Goal: Task Accomplishment & Management: Manage account settings

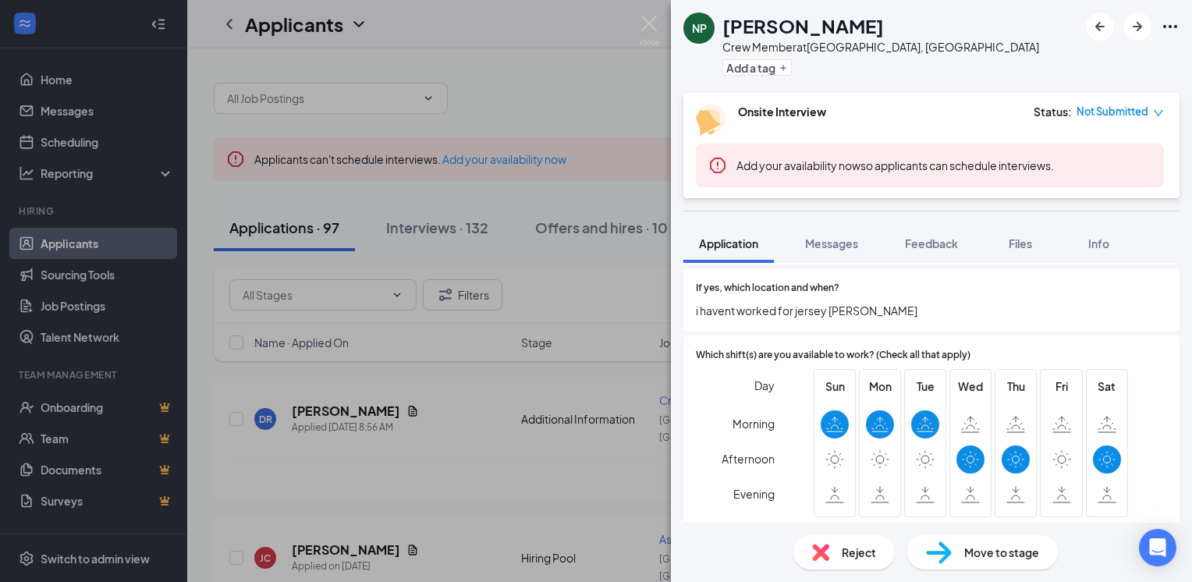
scroll to position [759, 0]
click at [831, 556] on div "Reject" at bounding box center [844, 552] width 101 height 34
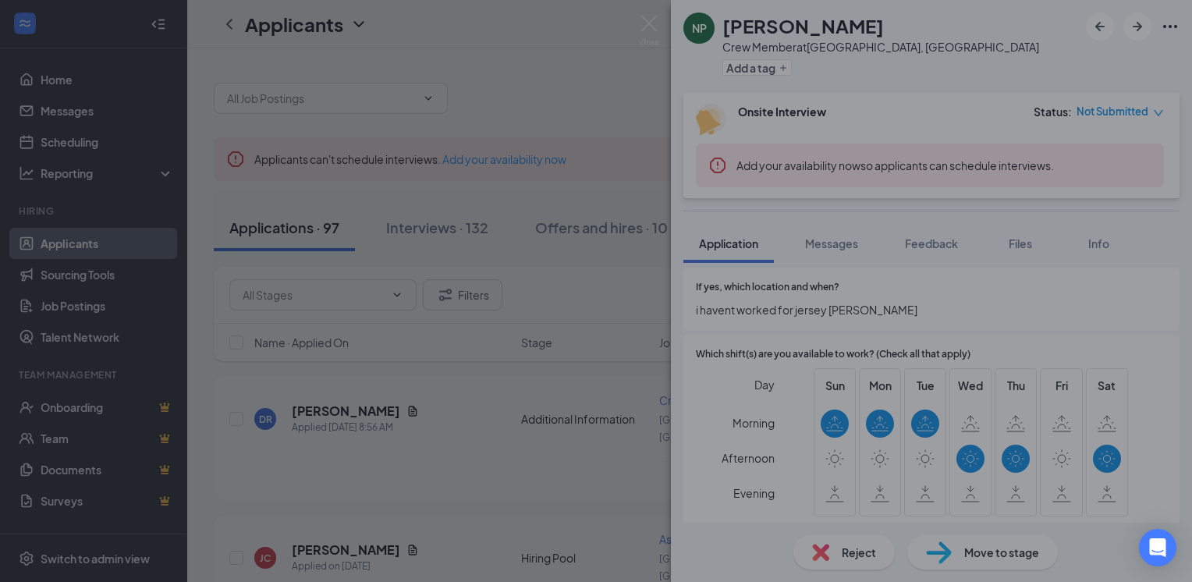
scroll to position [752, 0]
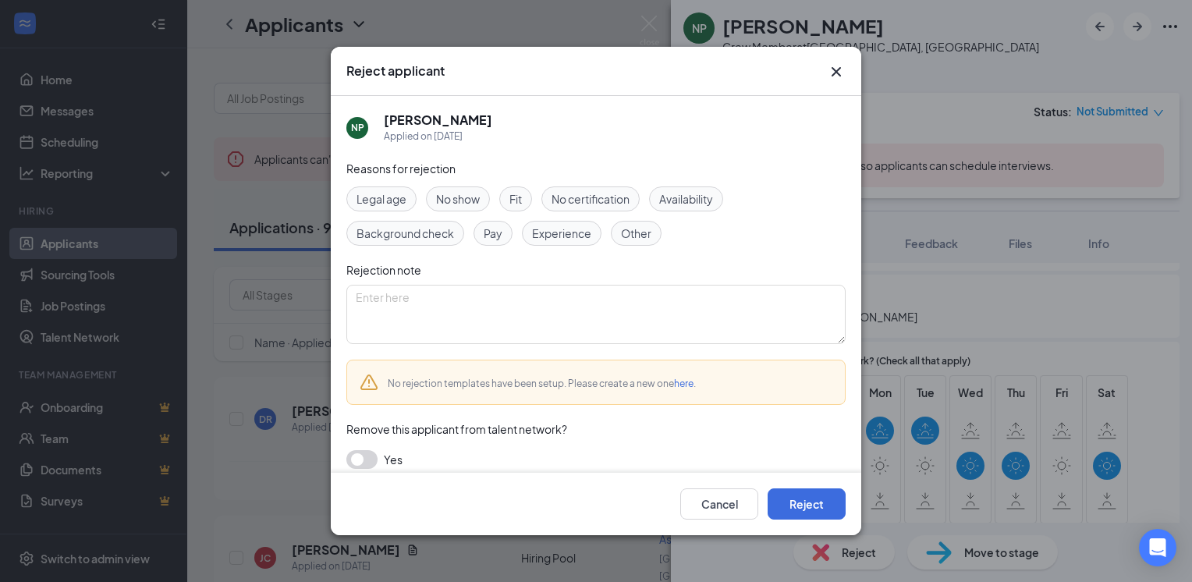
click at [699, 198] on span "Availability" at bounding box center [686, 198] width 54 height 17
click at [796, 499] on button "Reject" at bounding box center [807, 503] width 78 height 31
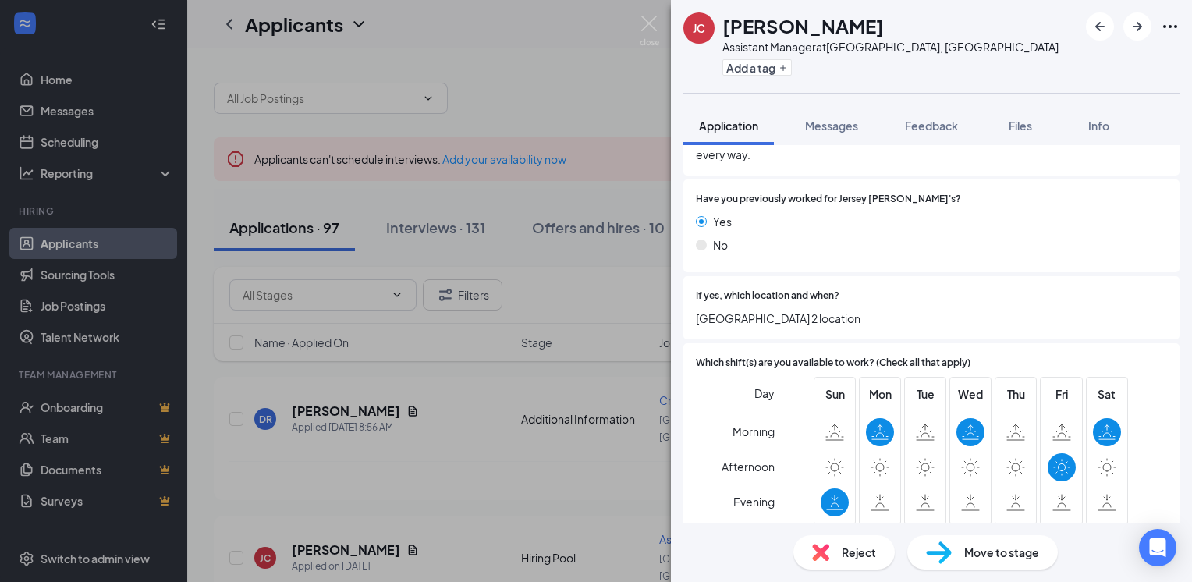
scroll to position [835, 0]
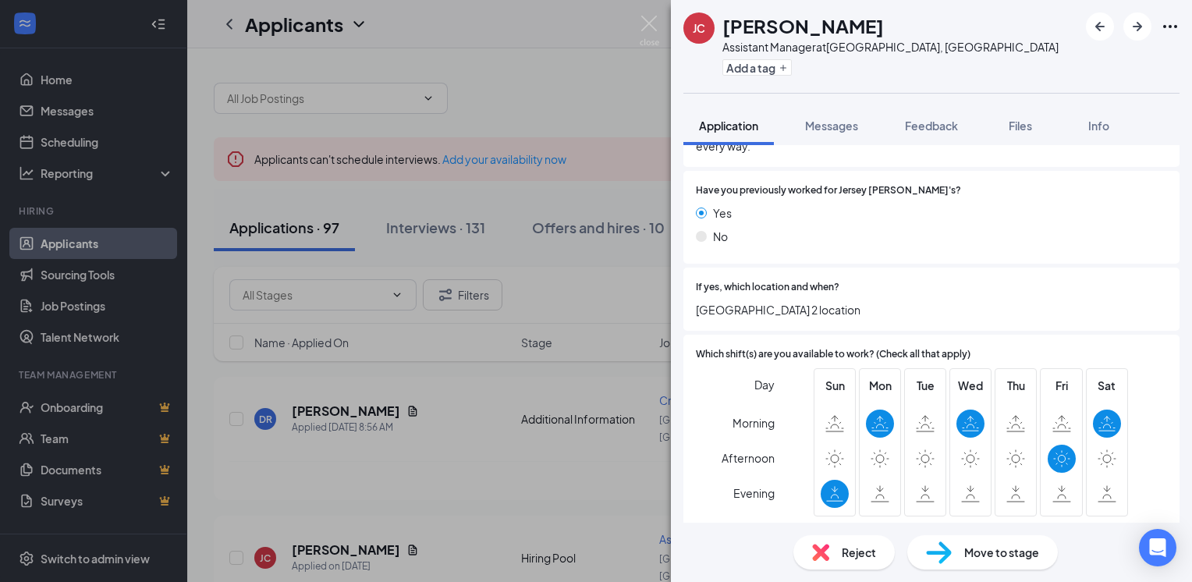
click at [832, 549] on div "Reject" at bounding box center [844, 552] width 101 height 34
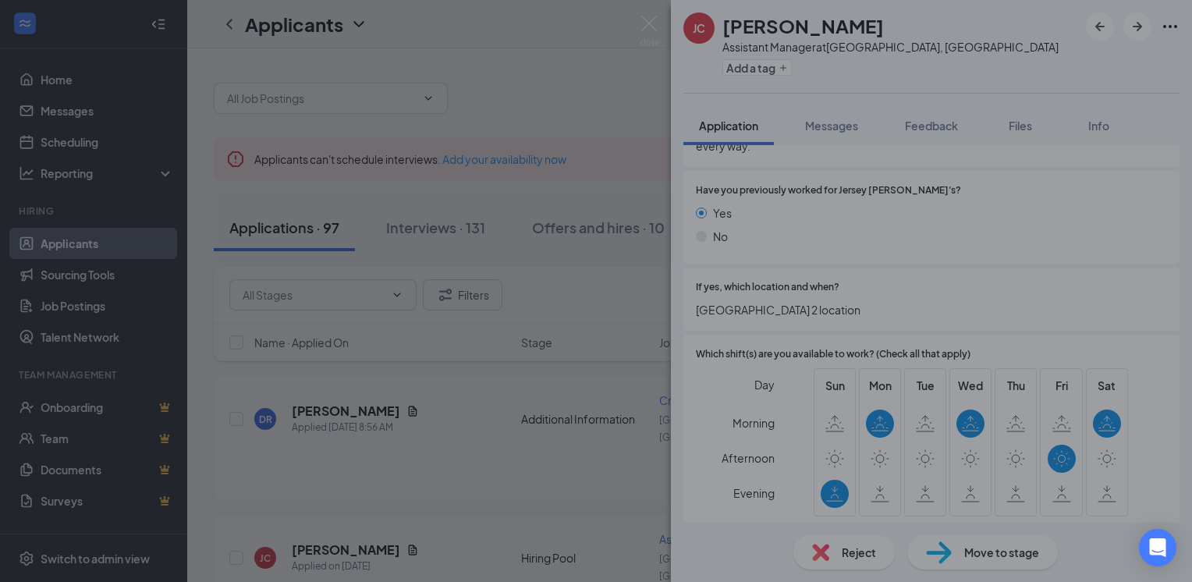
scroll to position [828, 0]
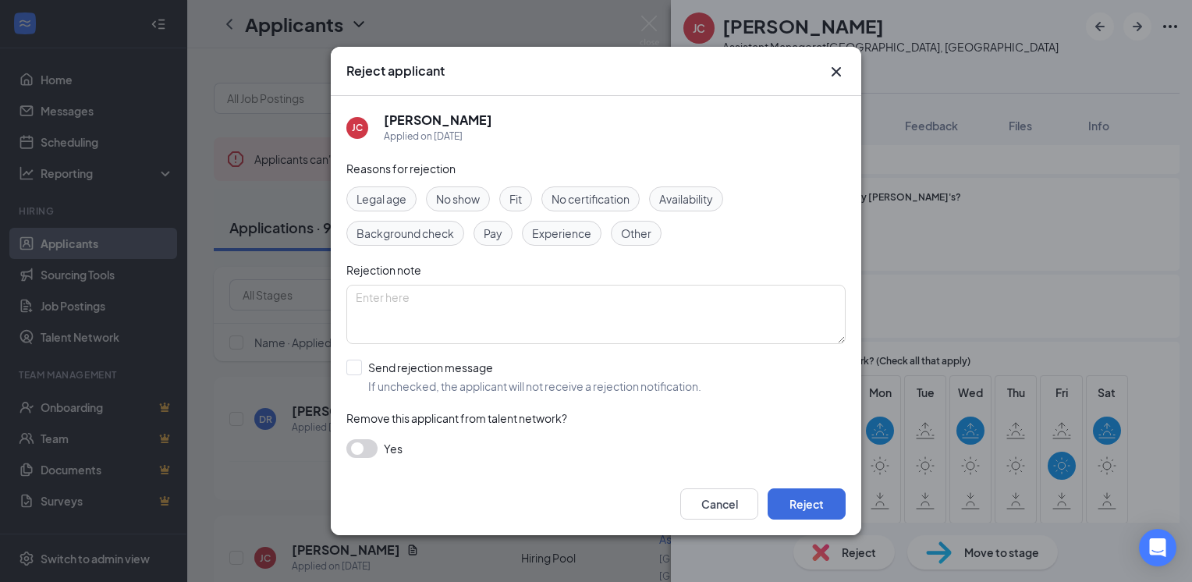
click at [676, 198] on span "Availability" at bounding box center [686, 198] width 54 height 17
click at [798, 522] on div "Cancel Reject" at bounding box center [596, 504] width 531 height 62
drag, startPoint x: 794, startPoint y: 502, endPoint x: 794, endPoint y: 494, distance: 8.6
click at [794, 494] on button "Reject" at bounding box center [807, 503] width 78 height 31
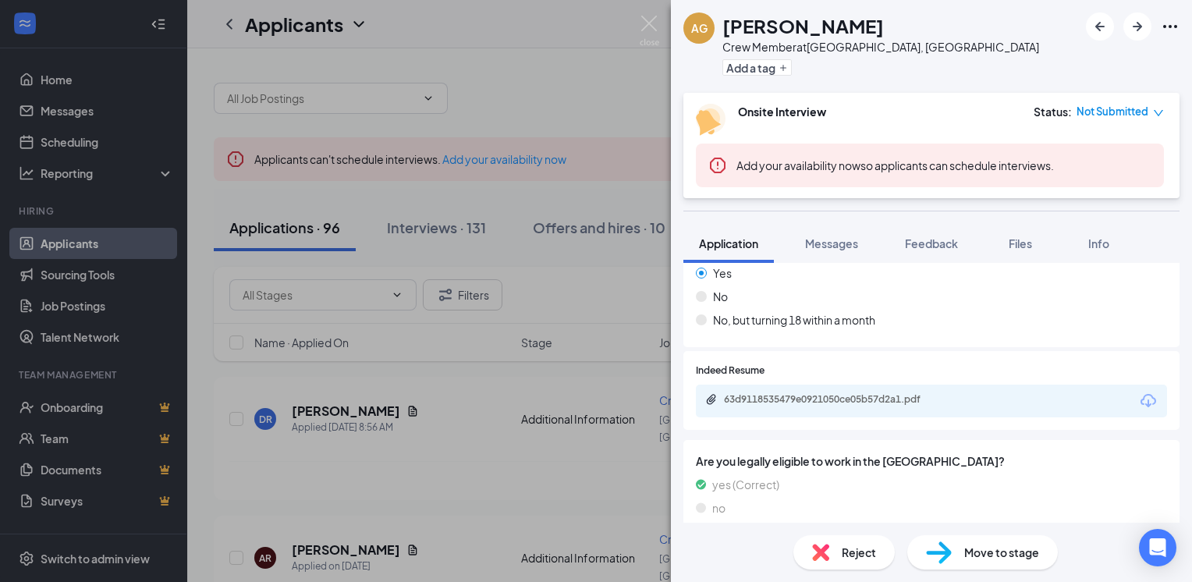
scroll to position [260, 0]
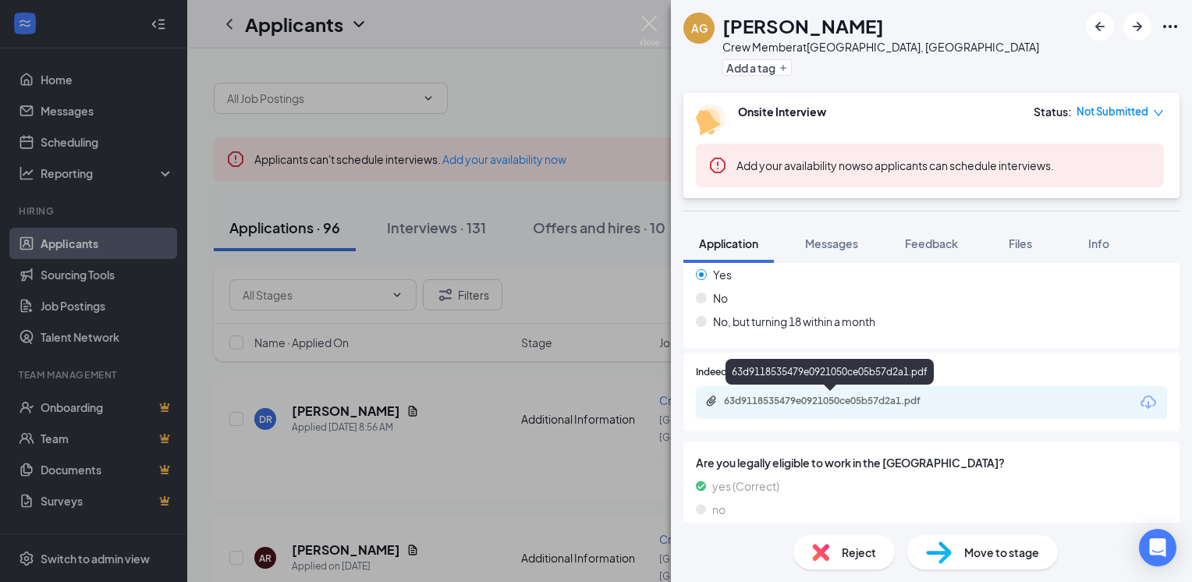
click at [850, 399] on div "63d9118535479e0921050ce05b57d2a1.pdf" at bounding box center [833, 401] width 218 height 12
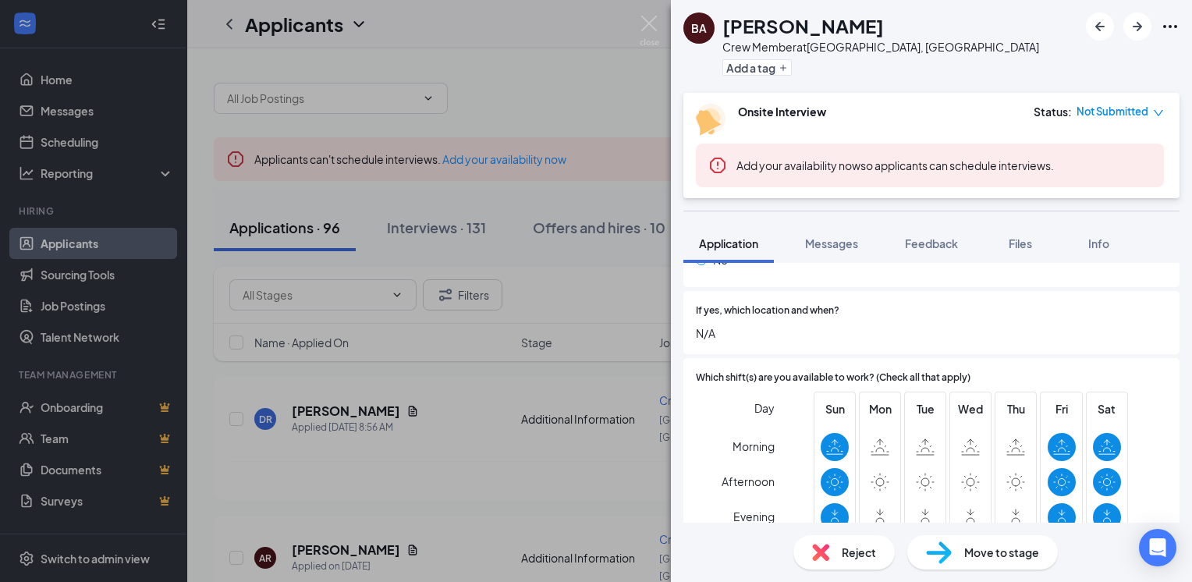
scroll to position [759, 0]
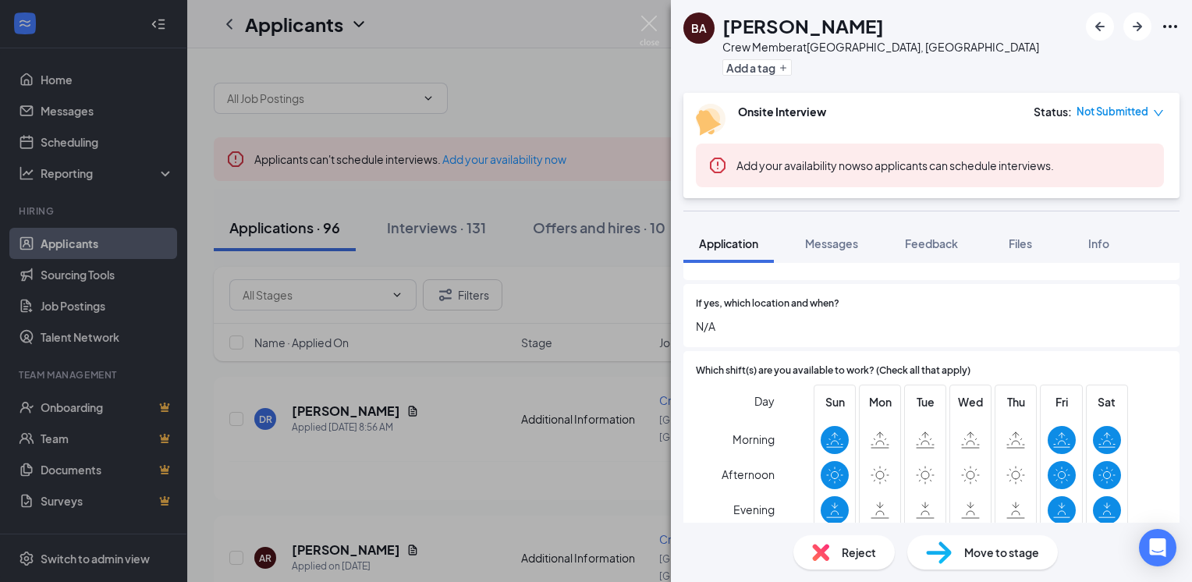
click at [818, 556] on img at bounding box center [820, 552] width 17 height 17
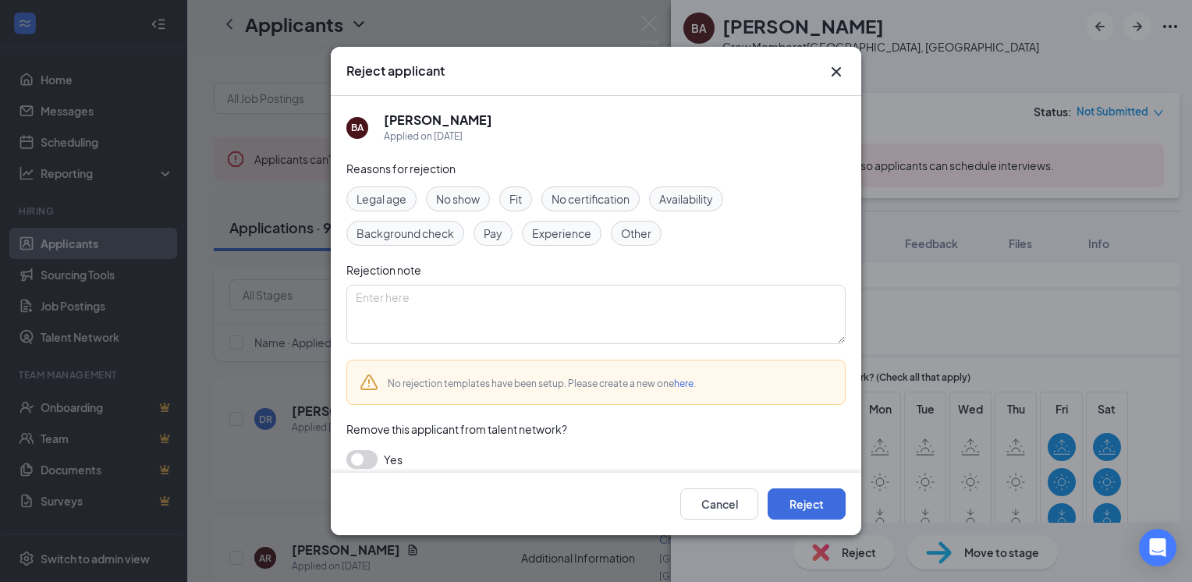
click at [677, 206] on span "Availability" at bounding box center [686, 198] width 54 height 17
click at [786, 516] on button "Reject" at bounding box center [807, 503] width 78 height 31
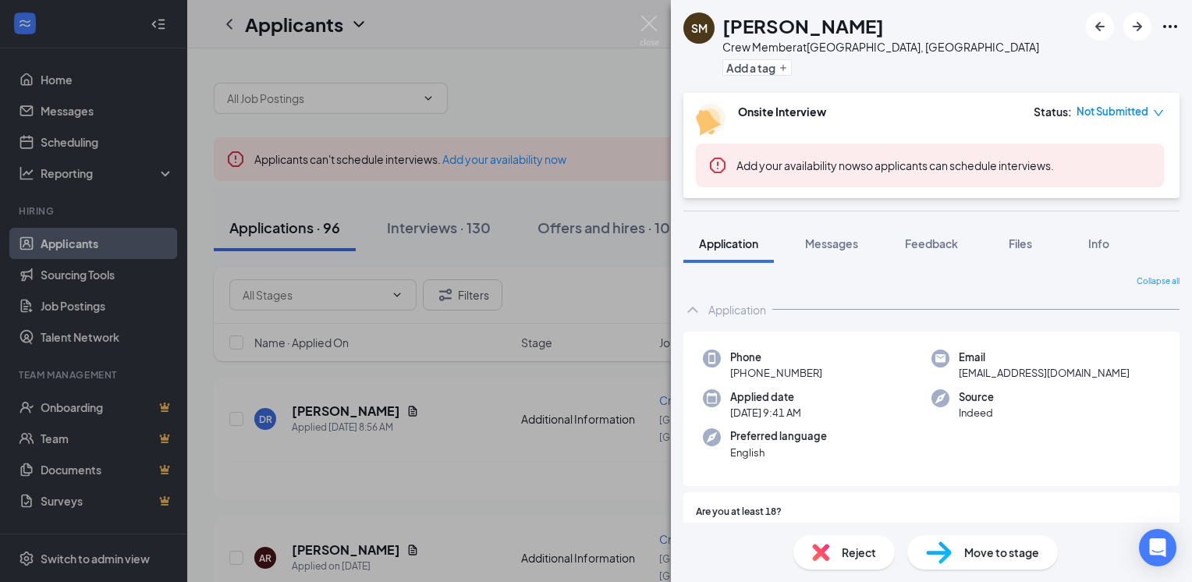
click at [1187, 525] on div "Reject Move to stage" at bounding box center [931, 552] width 521 height 59
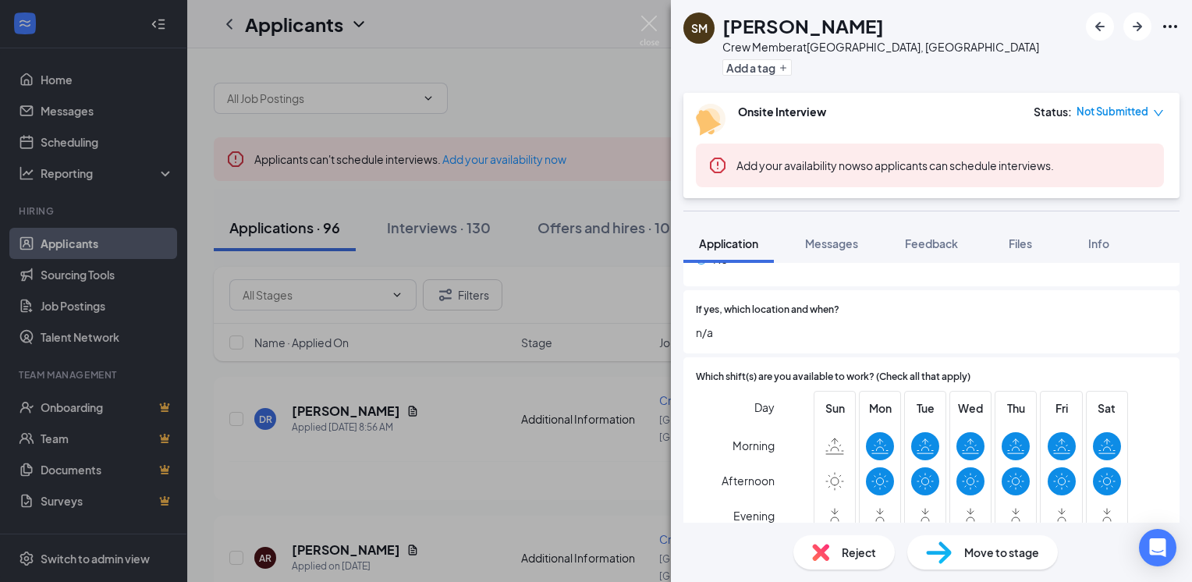
scroll to position [759, 0]
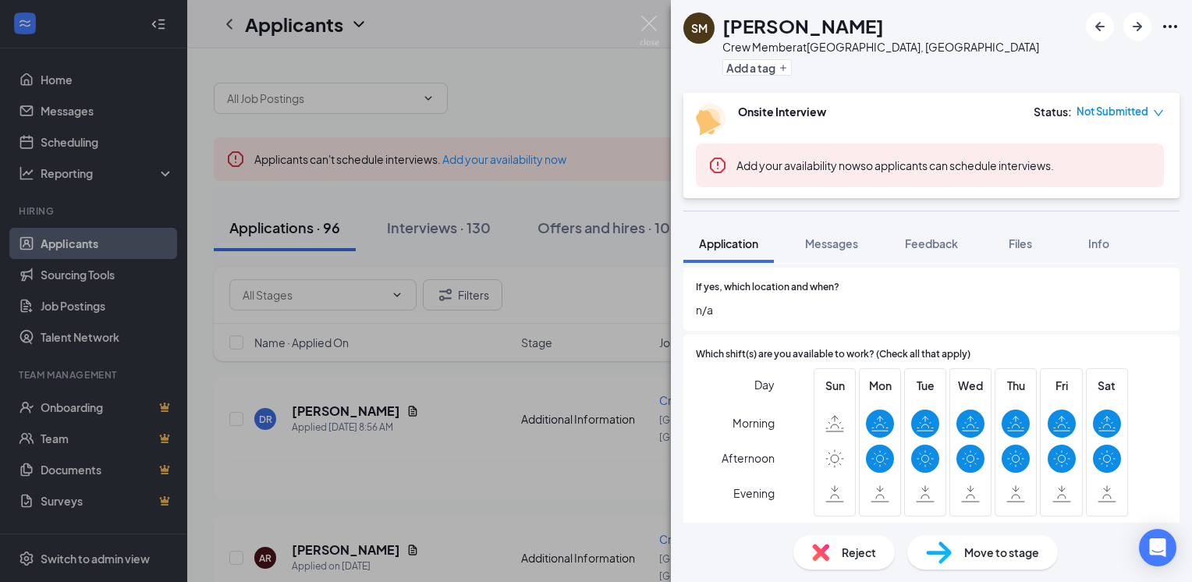
click at [817, 552] on img at bounding box center [820, 552] width 17 height 17
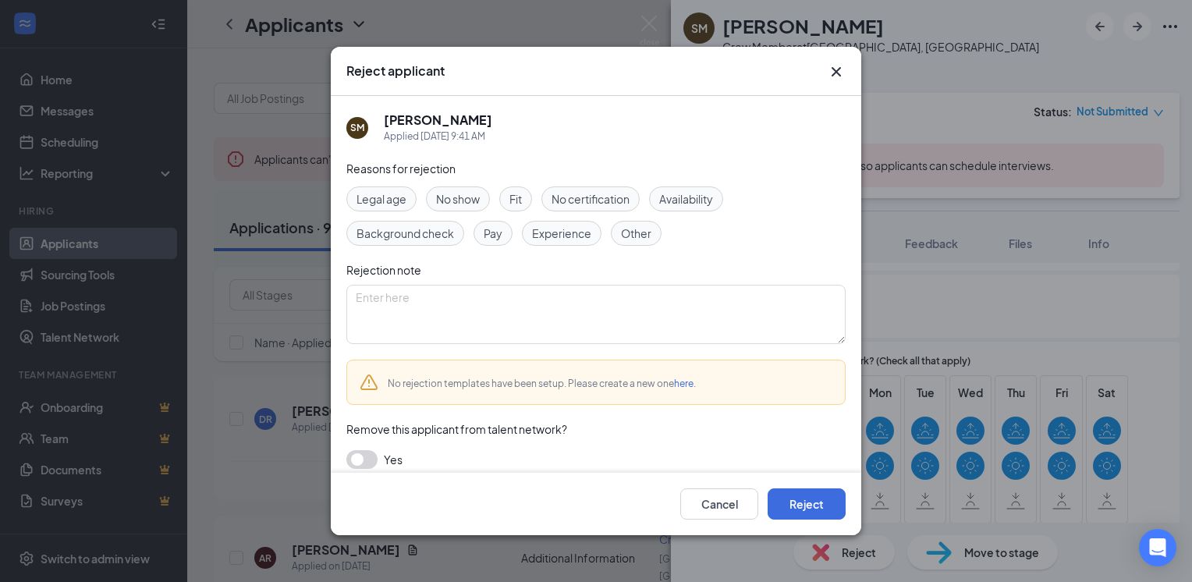
click at [674, 190] on span "Availability" at bounding box center [686, 198] width 54 height 17
click at [816, 502] on button "Reject" at bounding box center [807, 503] width 78 height 31
